Goal: Information Seeking & Learning: Find specific page/section

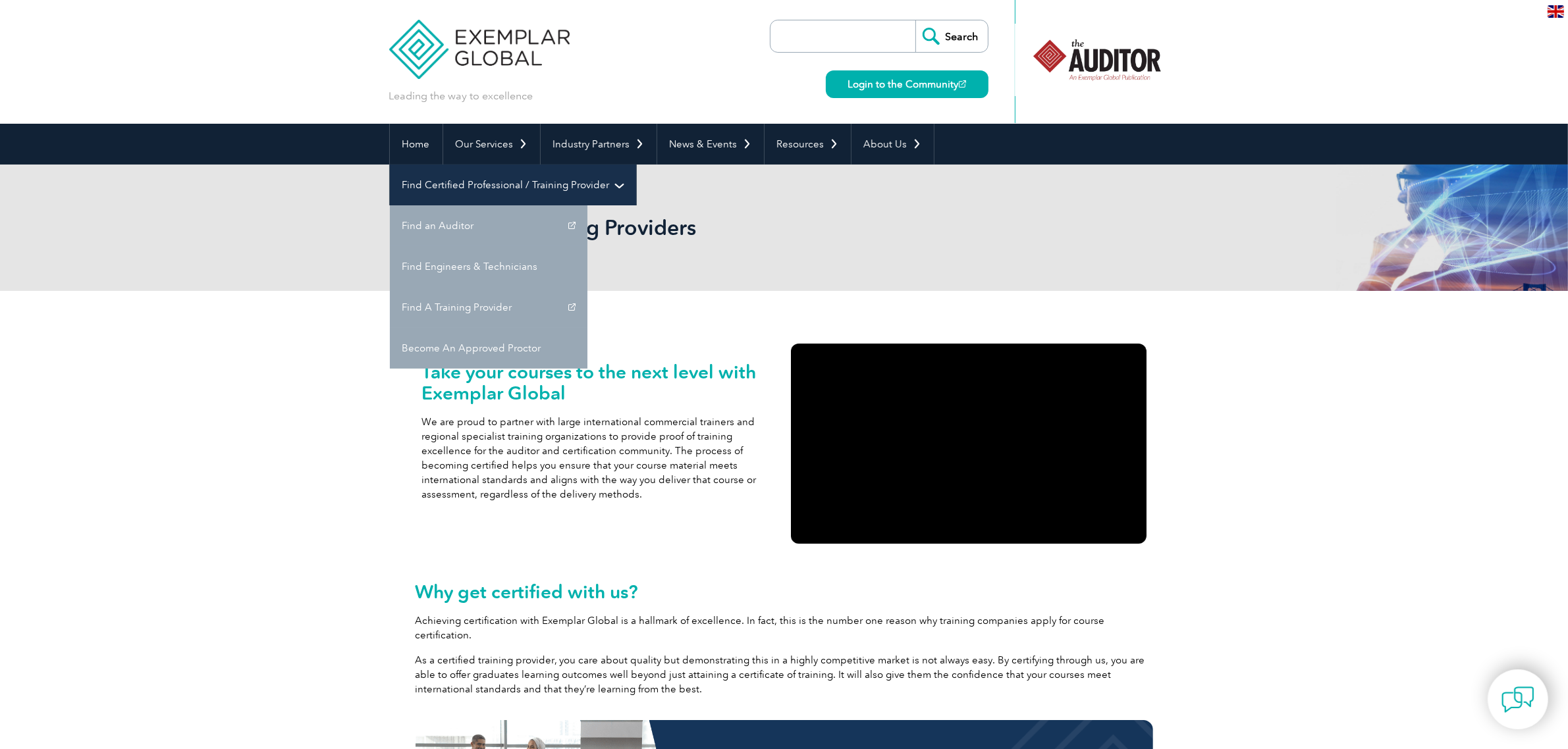
click at [636, 165] on link "Find Certified Professional / Training Provider" at bounding box center [513, 185] width 246 height 41
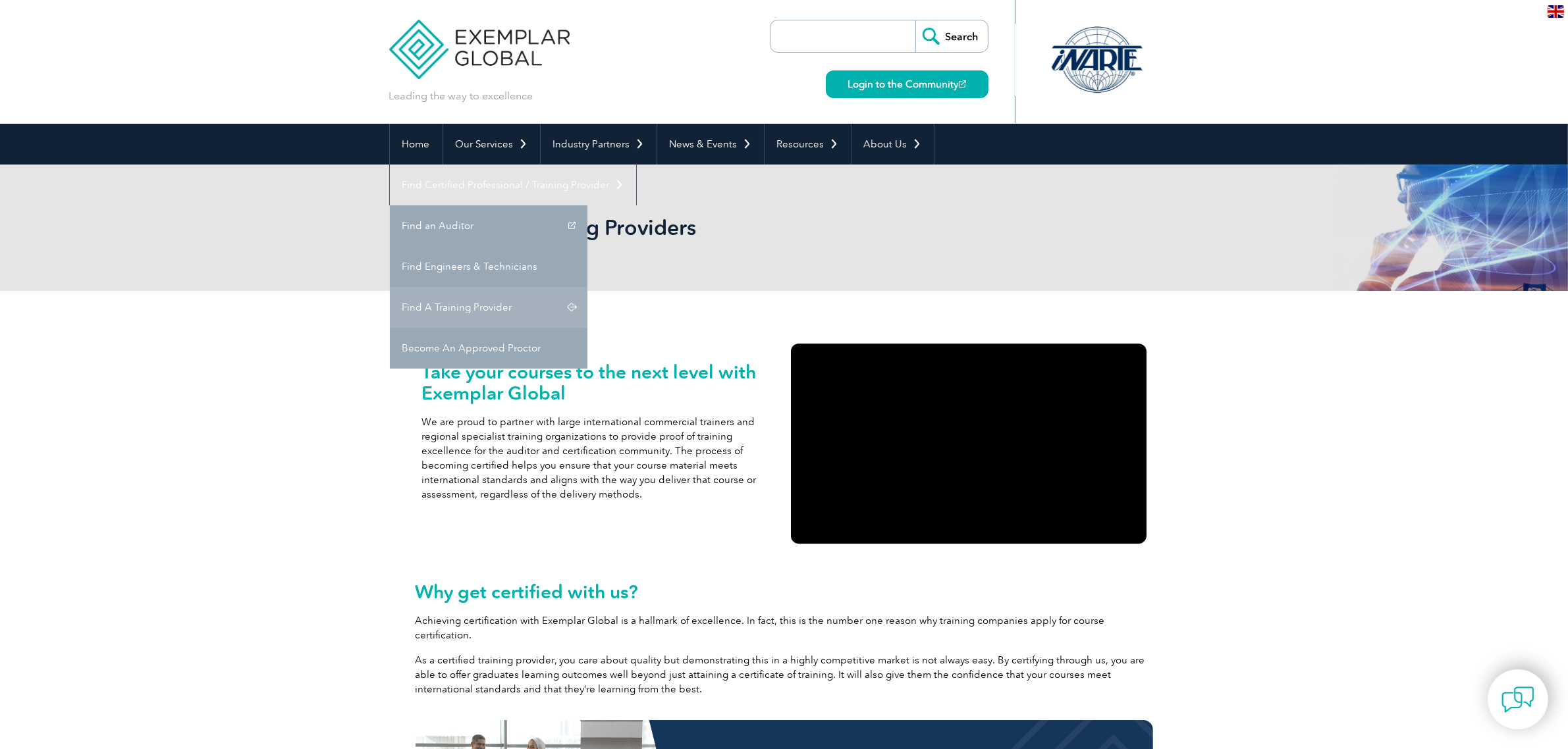
click at [588, 288] on link "Find A Training Provider" at bounding box center [489, 307] width 198 height 41
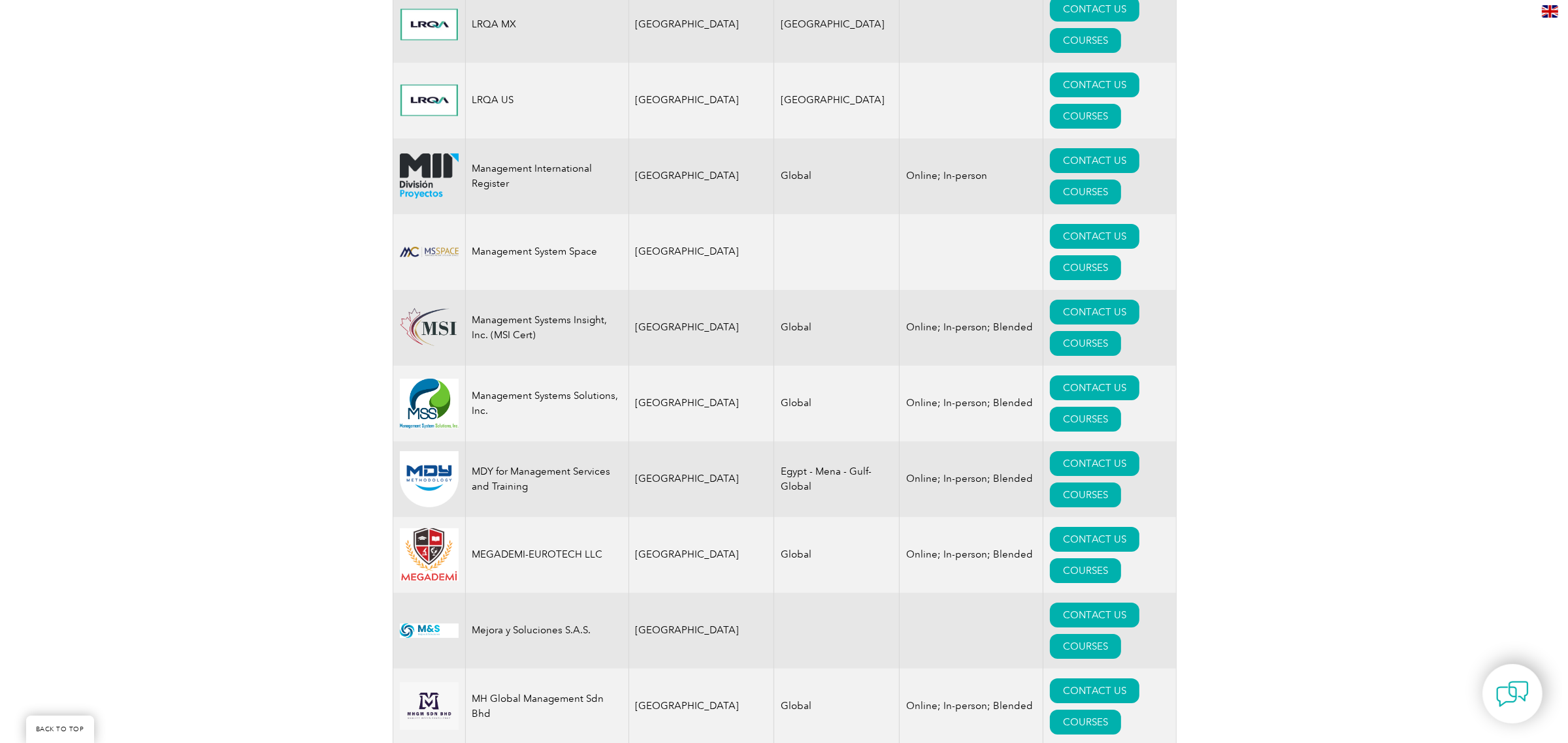
scroll to position [12361, 0]
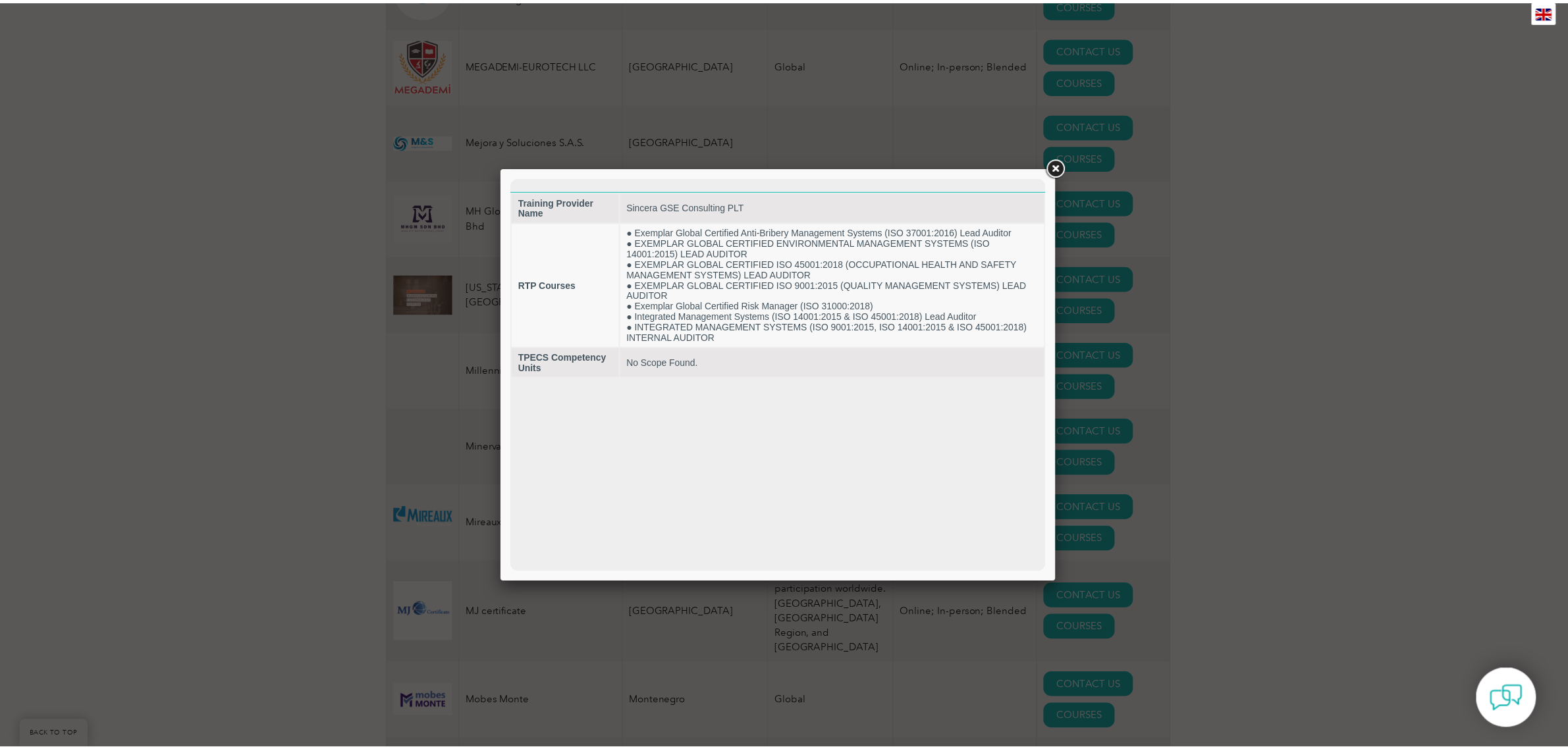
scroll to position [12956, 0]
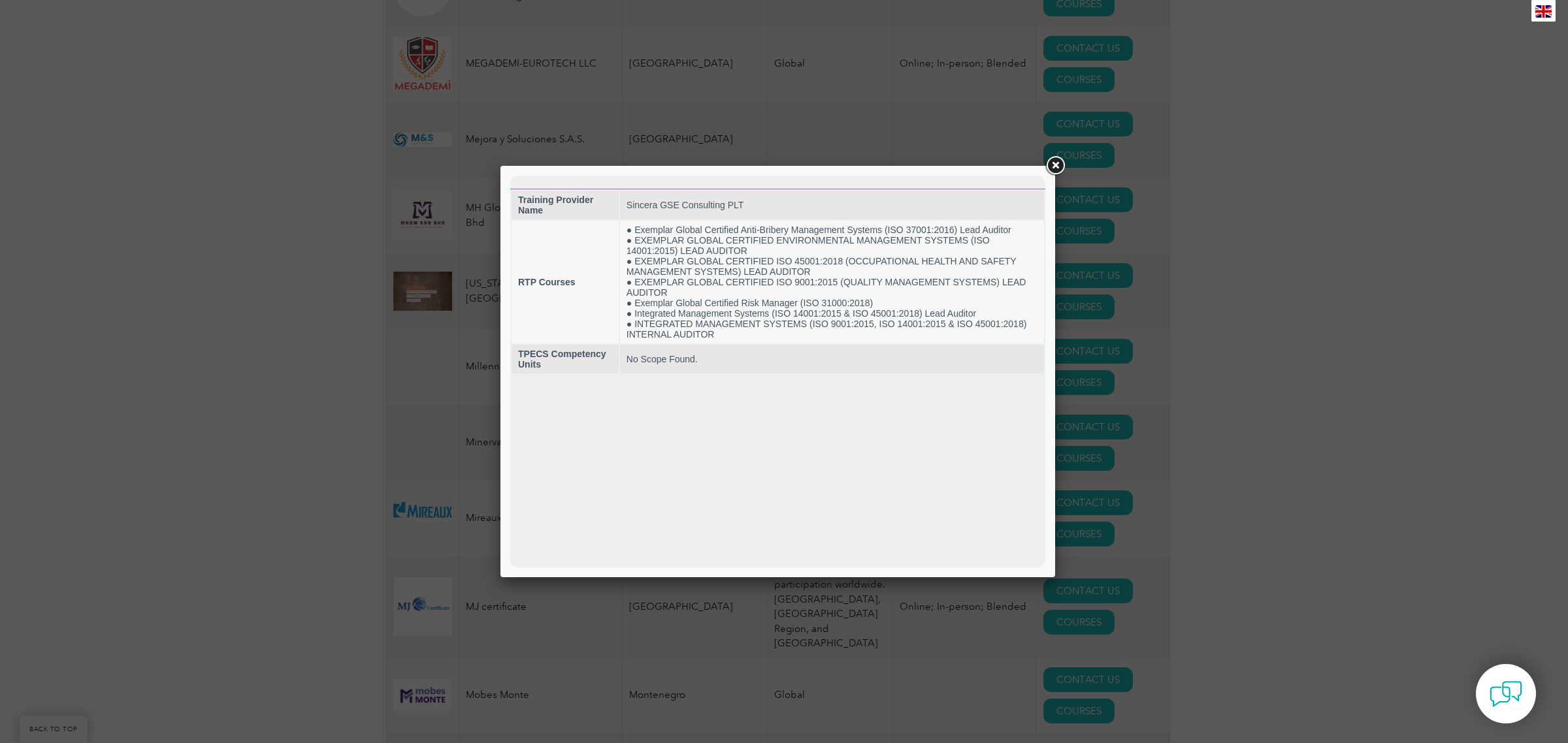
click at [1062, 162] on link at bounding box center [1054, 166] width 24 height 24
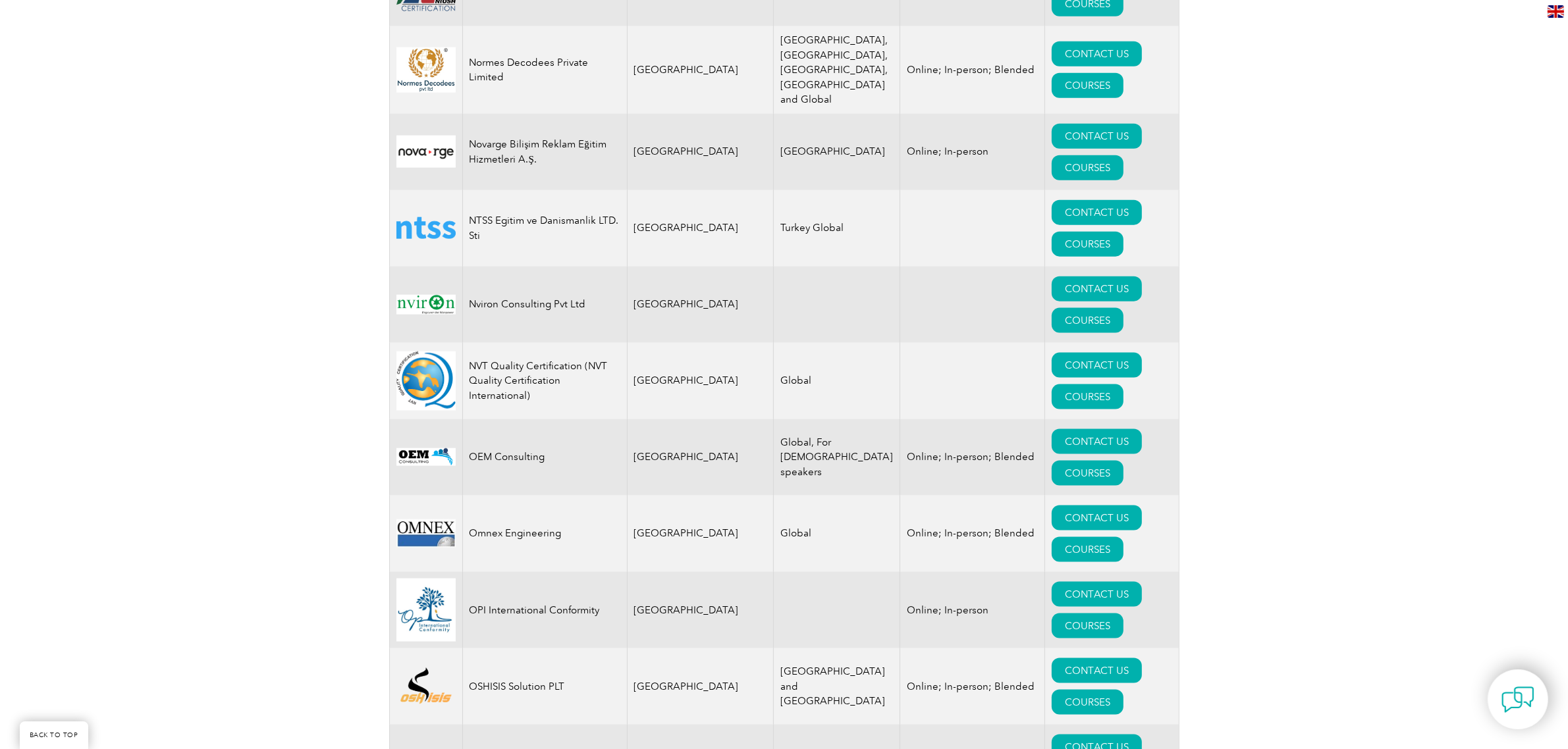
scroll to position [14606, 0]
